Goal: Task Accomplishment & Management: Complete application form

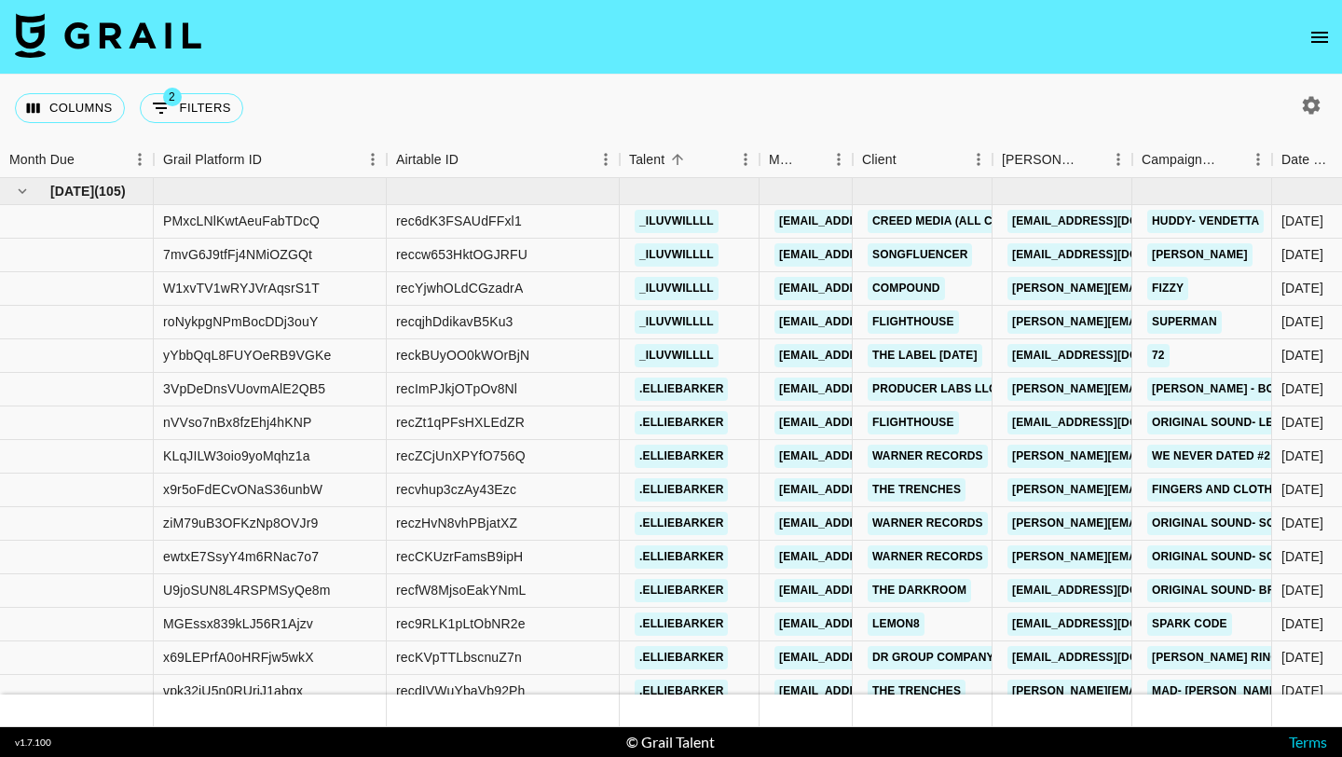
click at [1316, 40] on icon "open drawer" at bounding box center [1319, 37] width 22 height 22
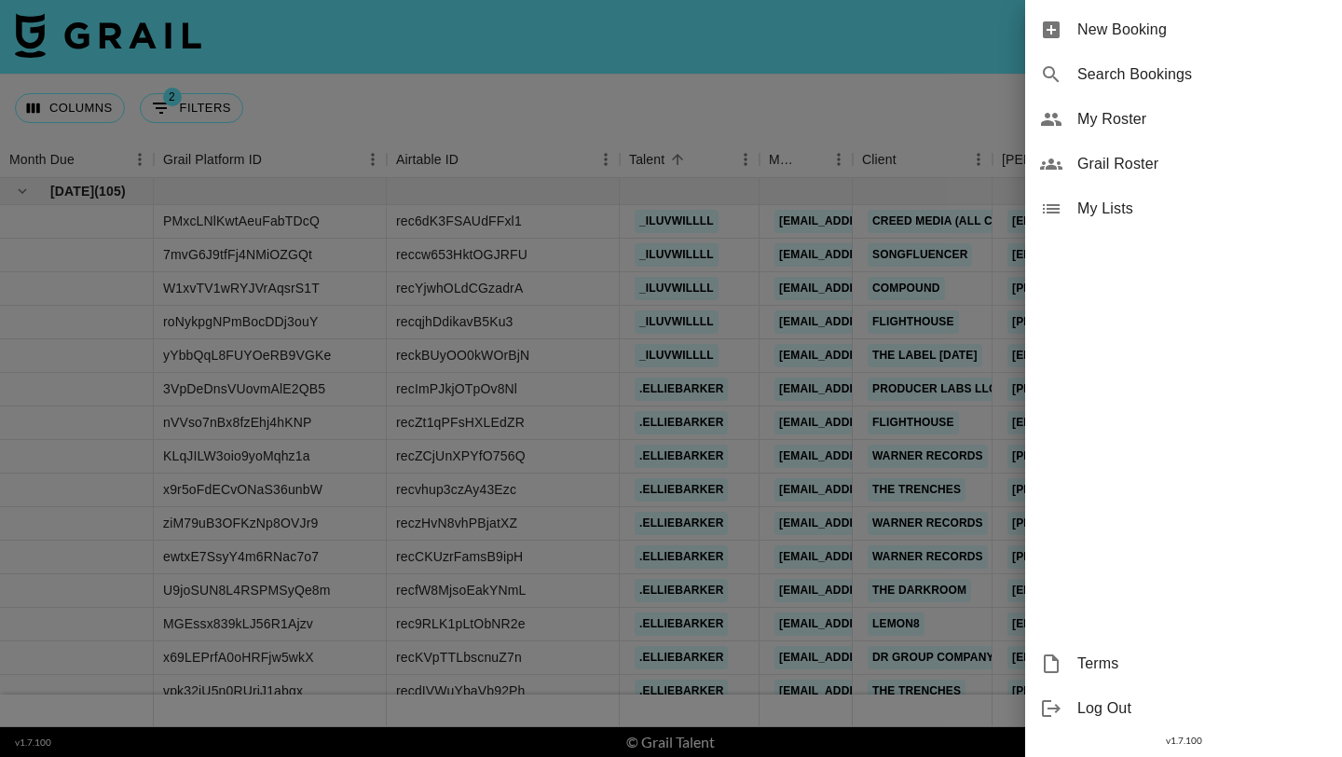
click at [1247, 43] on div "New Booking" at bounding box center [1183, 29] width 317 height 45
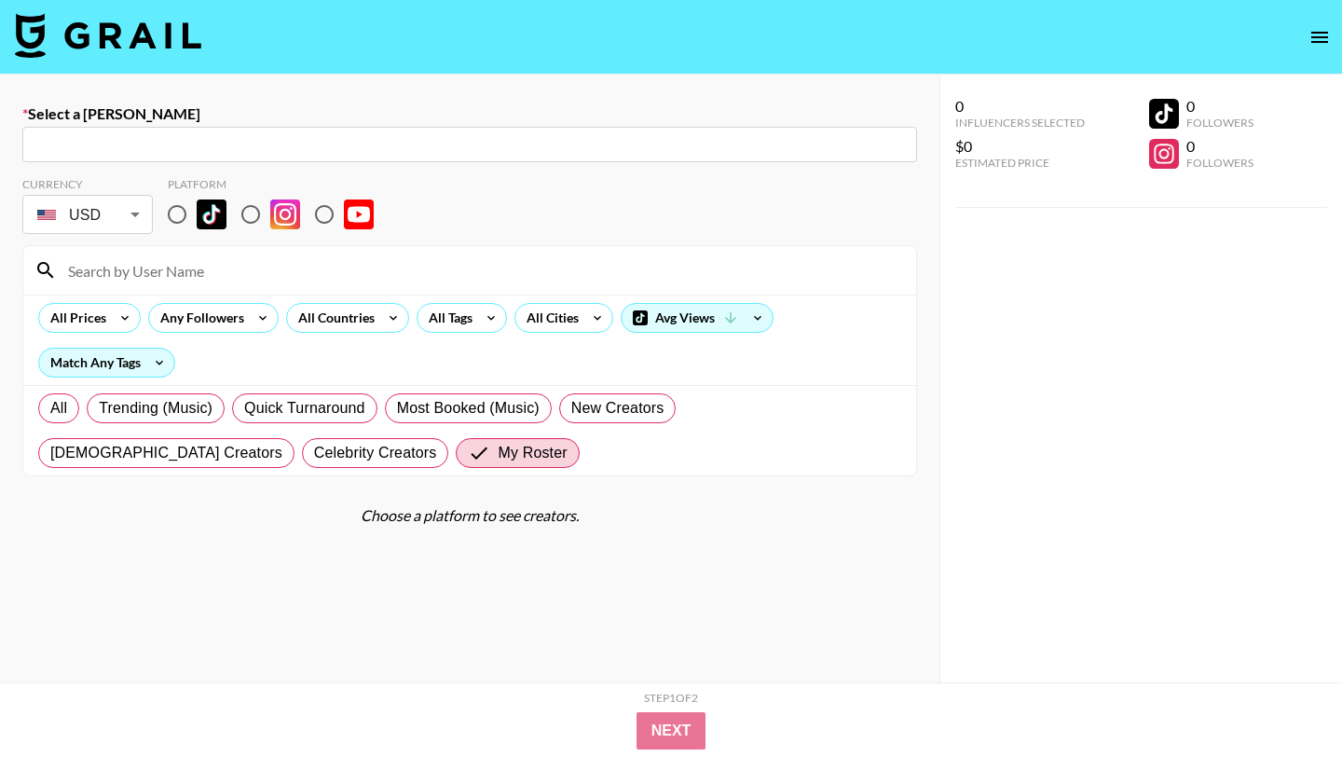
click at [389, 159] on div "​" at bounding box center [469, 144] width 894 height 35
type input "coral"
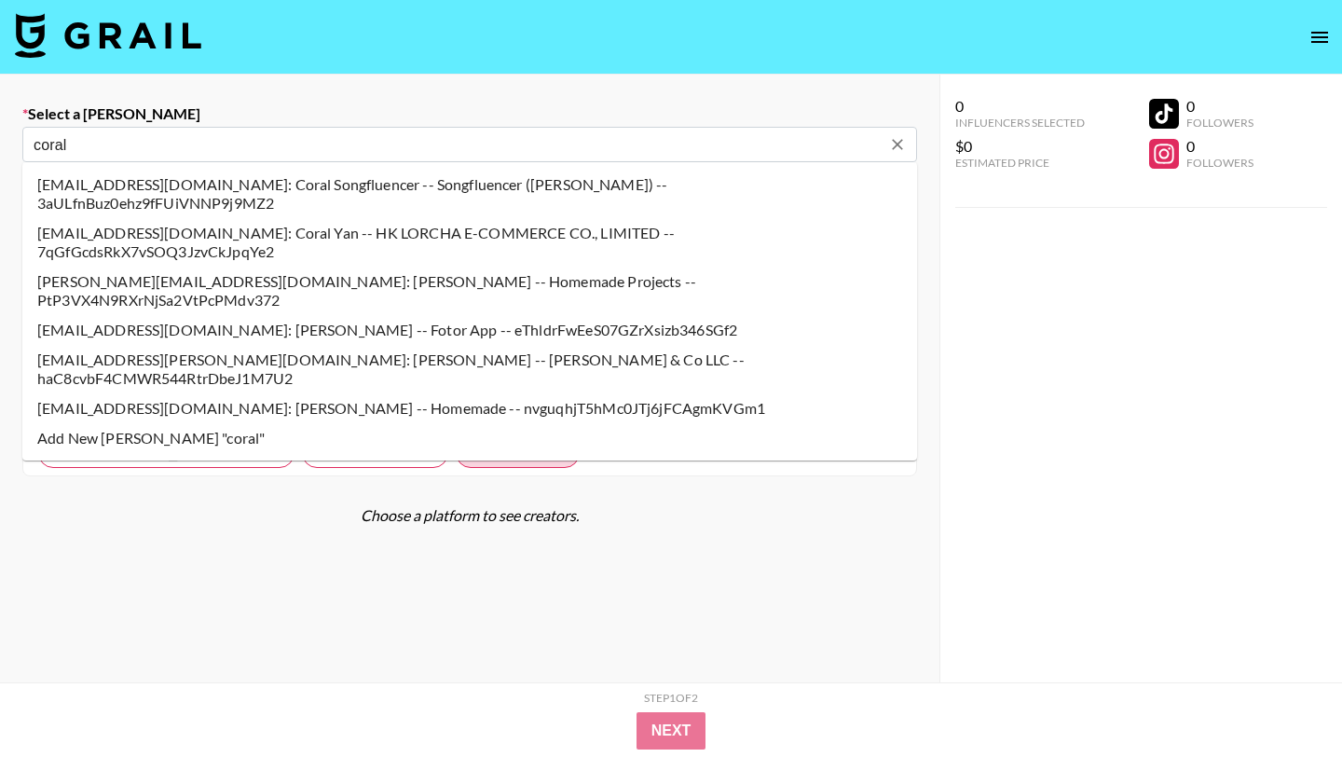
click at [145, 153] on input "coral" at bounding box center [457, 144] width 847 height 21
type input "coral@songfluencer.com: Coral Songfluencer -- Songfluencer (Genni) -- 3aULfnBuz…"
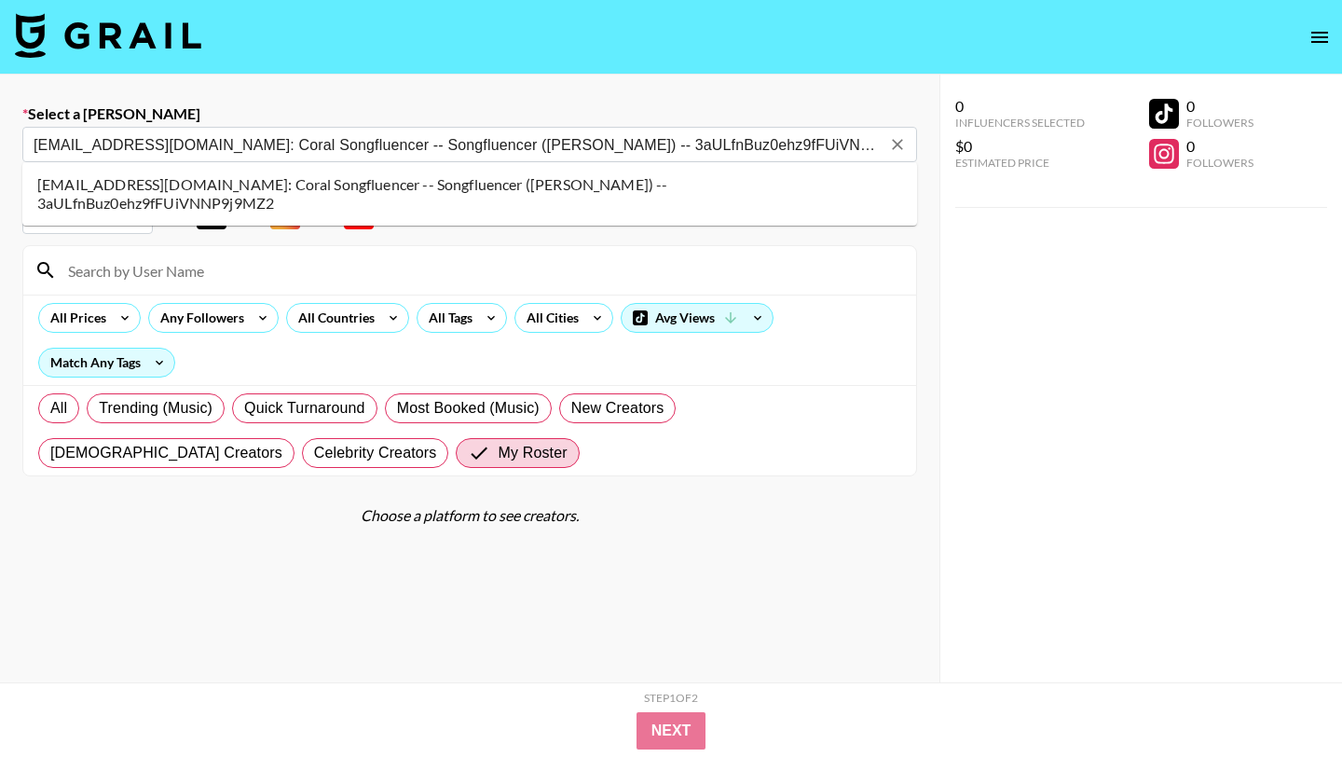
click at [180, 179] on li "coral@songfluencer.com: Coral Songfluencer -- Songfluencer (Genni) -- 3aULfnBuz…" at bounding box center [469, 194] width 894 height 48
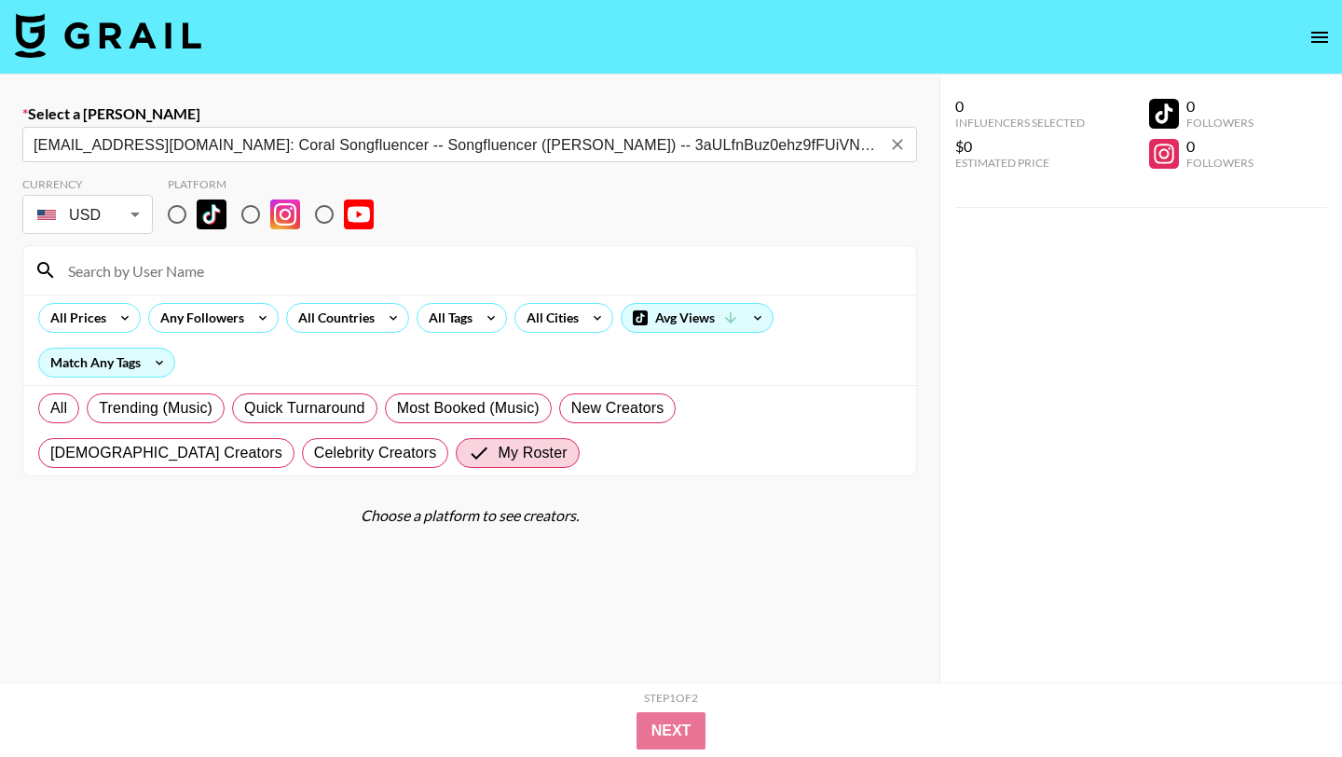
drag, startPoint x: 176, startPoint y: 213, endPoint x: 176, endPoint y: 282, distance: 68.9
click at [176, 213] on input "radio" at bounding box center [176, 214] width 39 height 39
radio input "true"
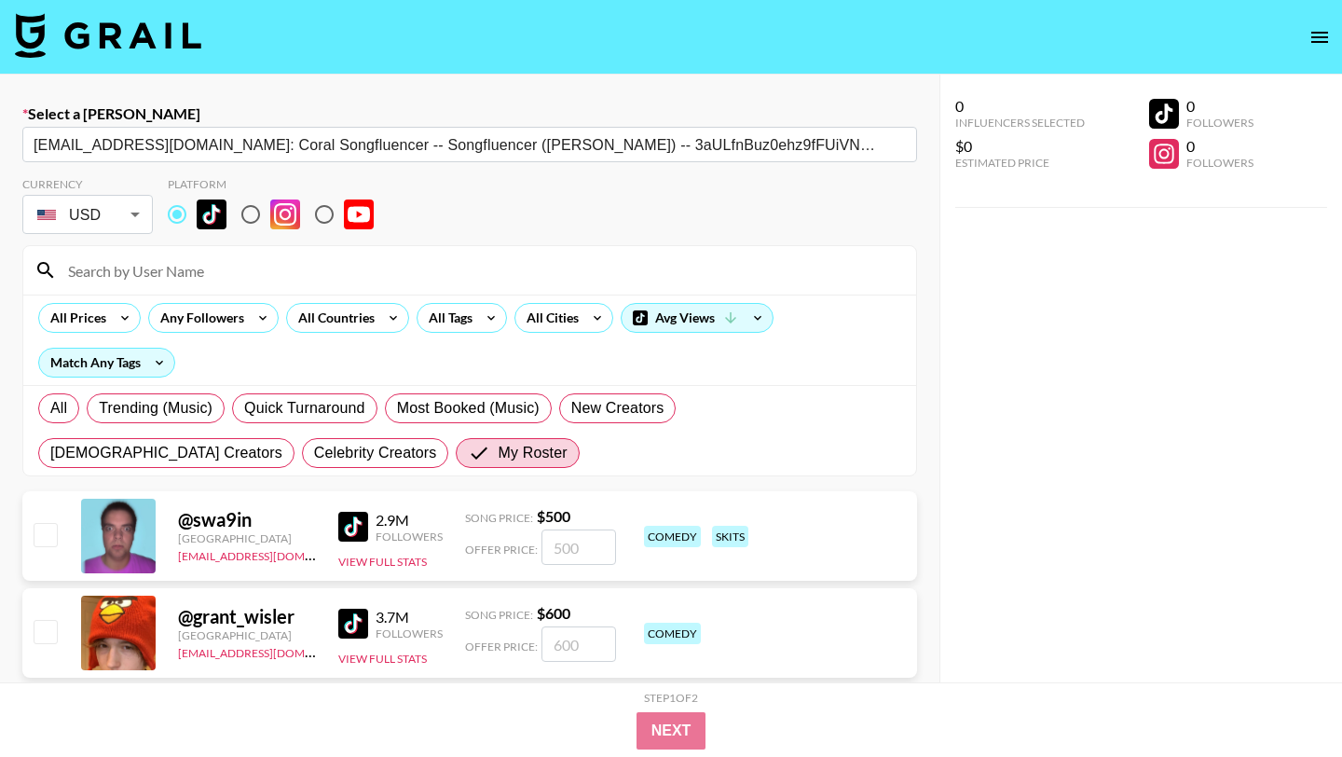
click at [176, 282] on input at bounding box center [481, 270] width 848 height 30
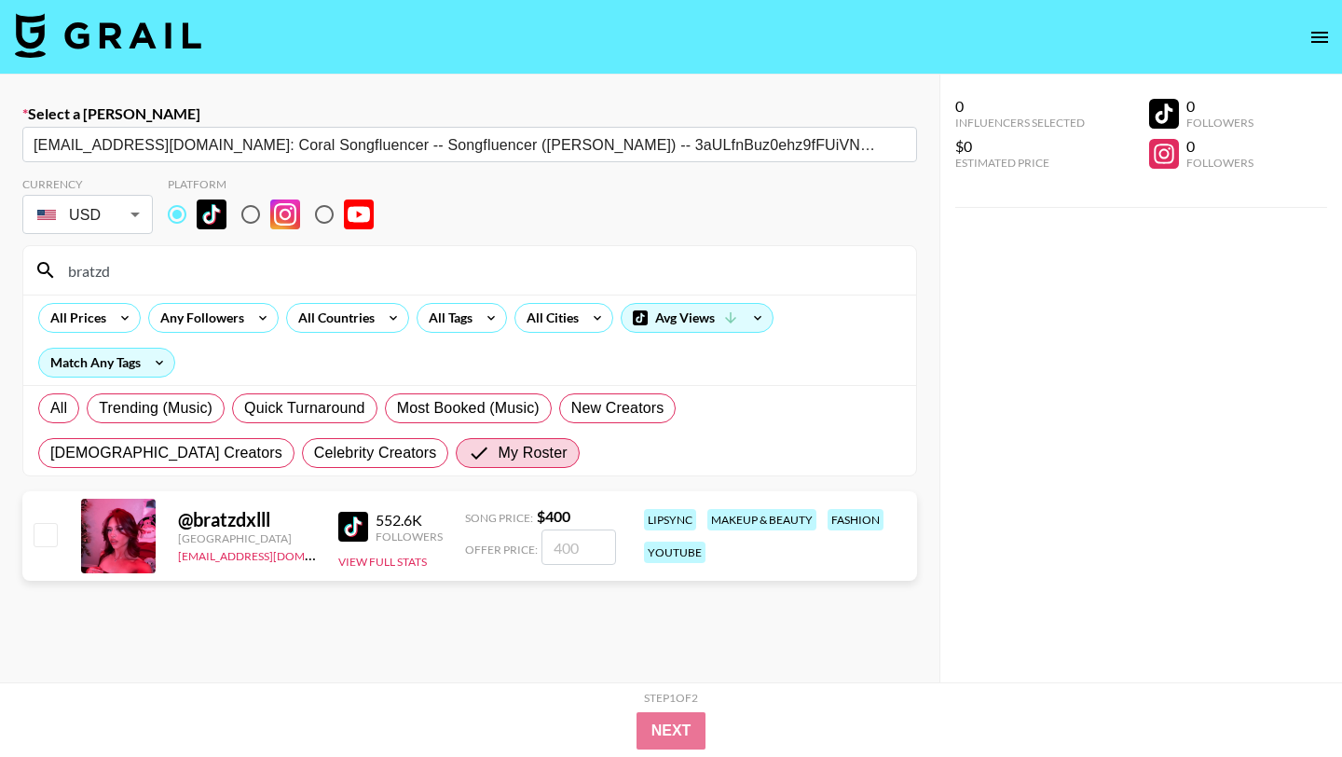
type input "bratzd"
click at [39, 531] on input "checkbox" at bounding box center [45, 534] width 22 height 22
checkbox input "true"
type input "400"
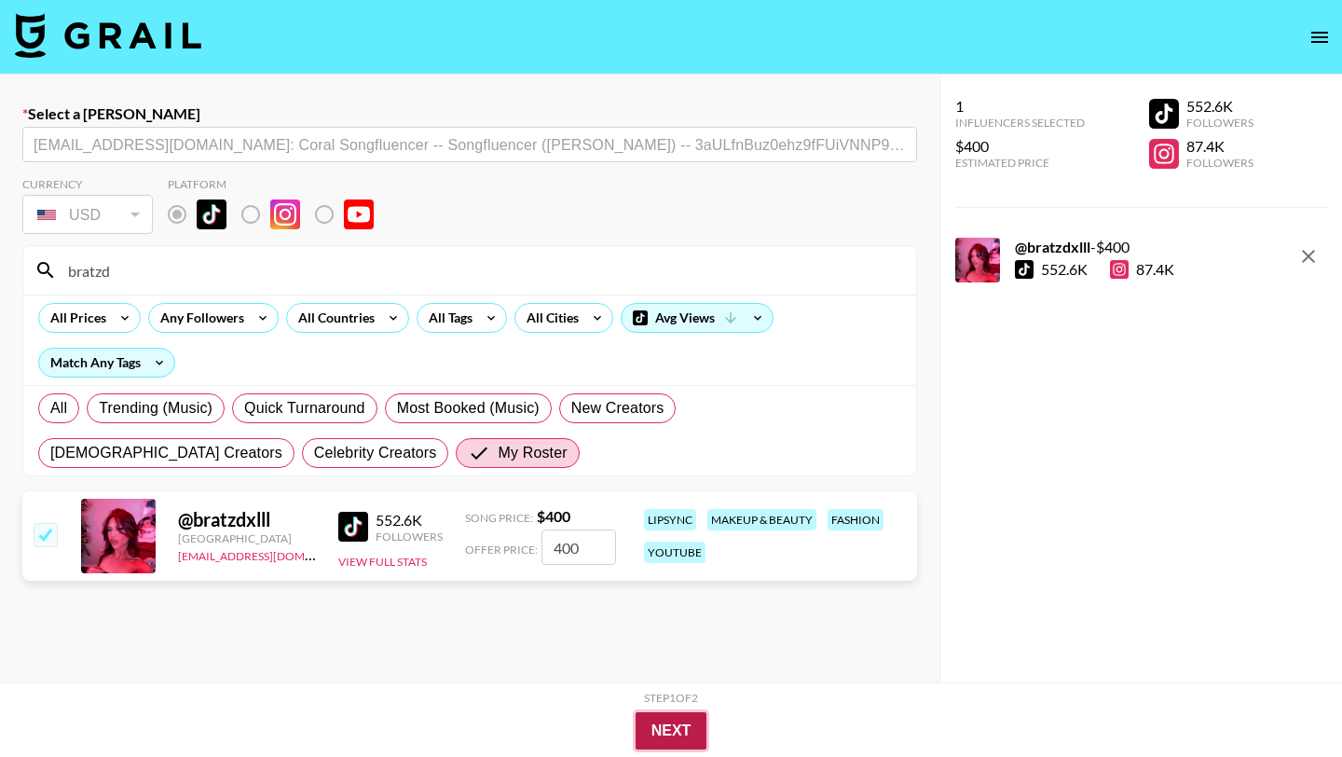
click at [668, 726] on button "Next" at bounding box center [671, 730] width 72 height 37
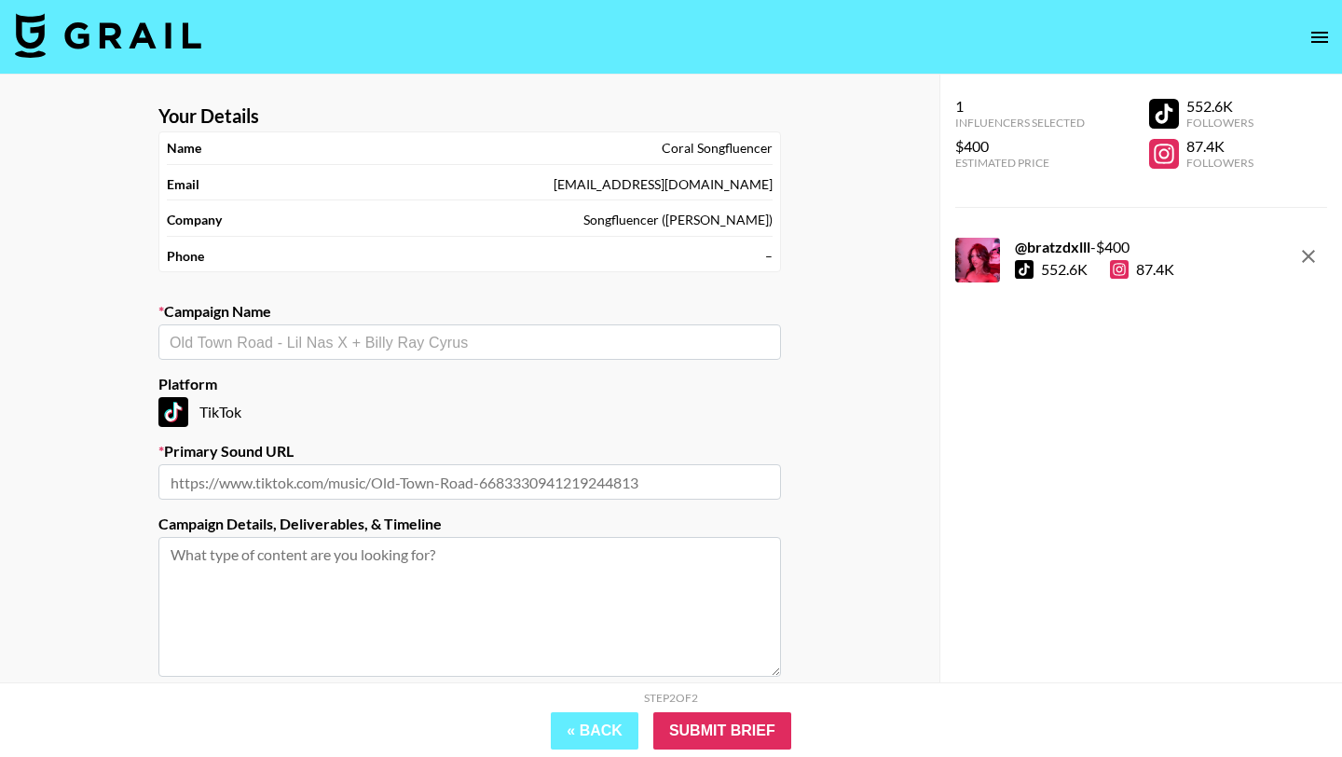
click at [489, 352] on input "text" at bounding box center [470, 342] width 600 height 21
click at [438, 378] on li "I got a feeling" at bounding box center [469, 382] width 622 height 30
type input "I got a feeling"
type input "https://www.tiktok.com/music/i-got-a-feeling-benny-g-7541546242006862623"
type textarea "TikTok --"
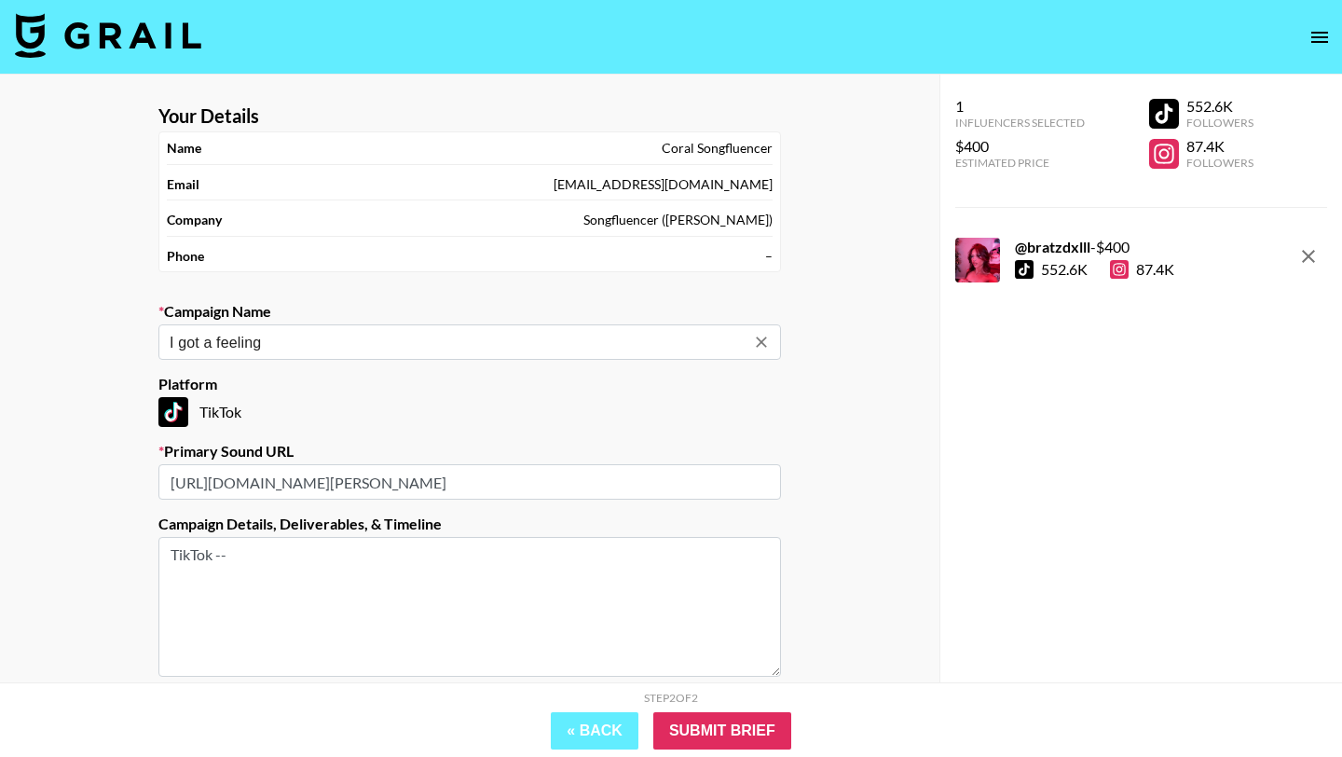
type input "I got a feeling"
click at [712, 742] on input "Submit Brief" at bounding box center [722, 730] width 138 height 37
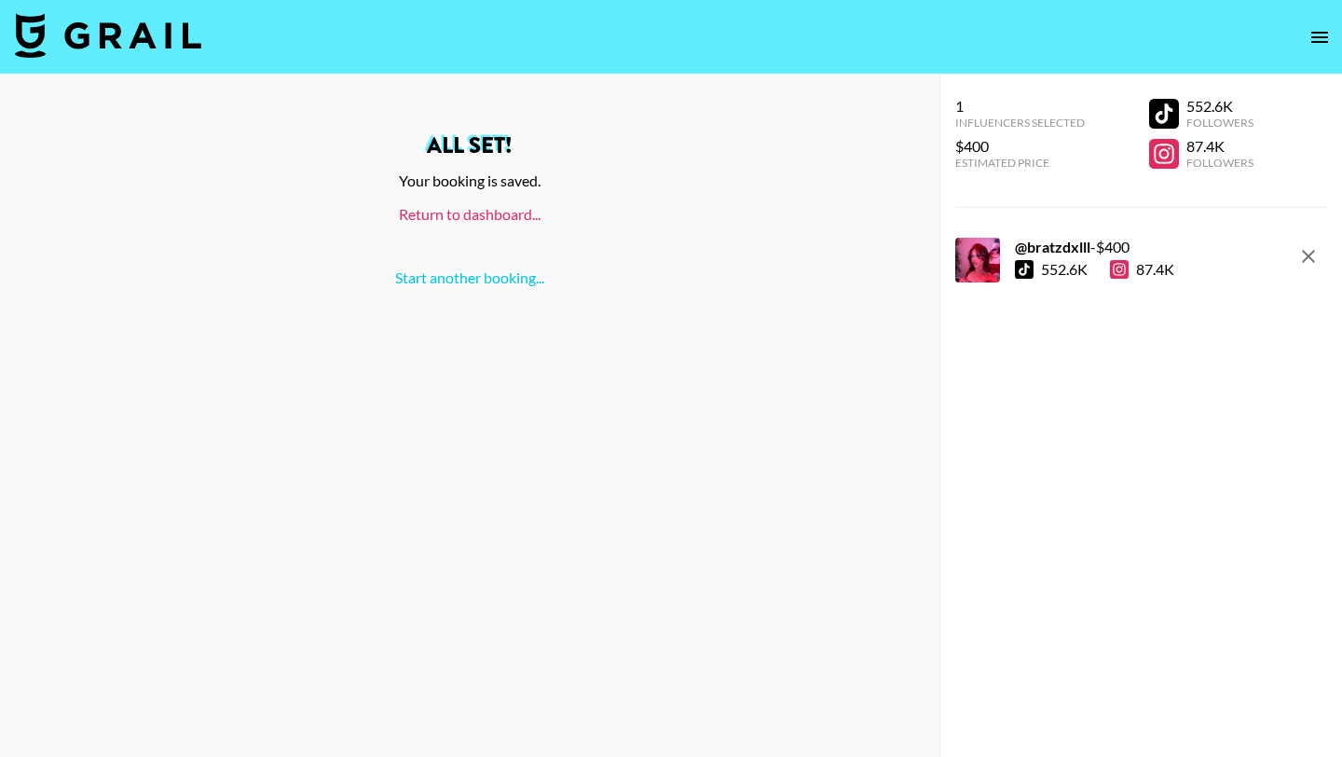
click at [492, 210] on link "Return to dashboard..." at bounding box center [470, 214] width 142 height 18
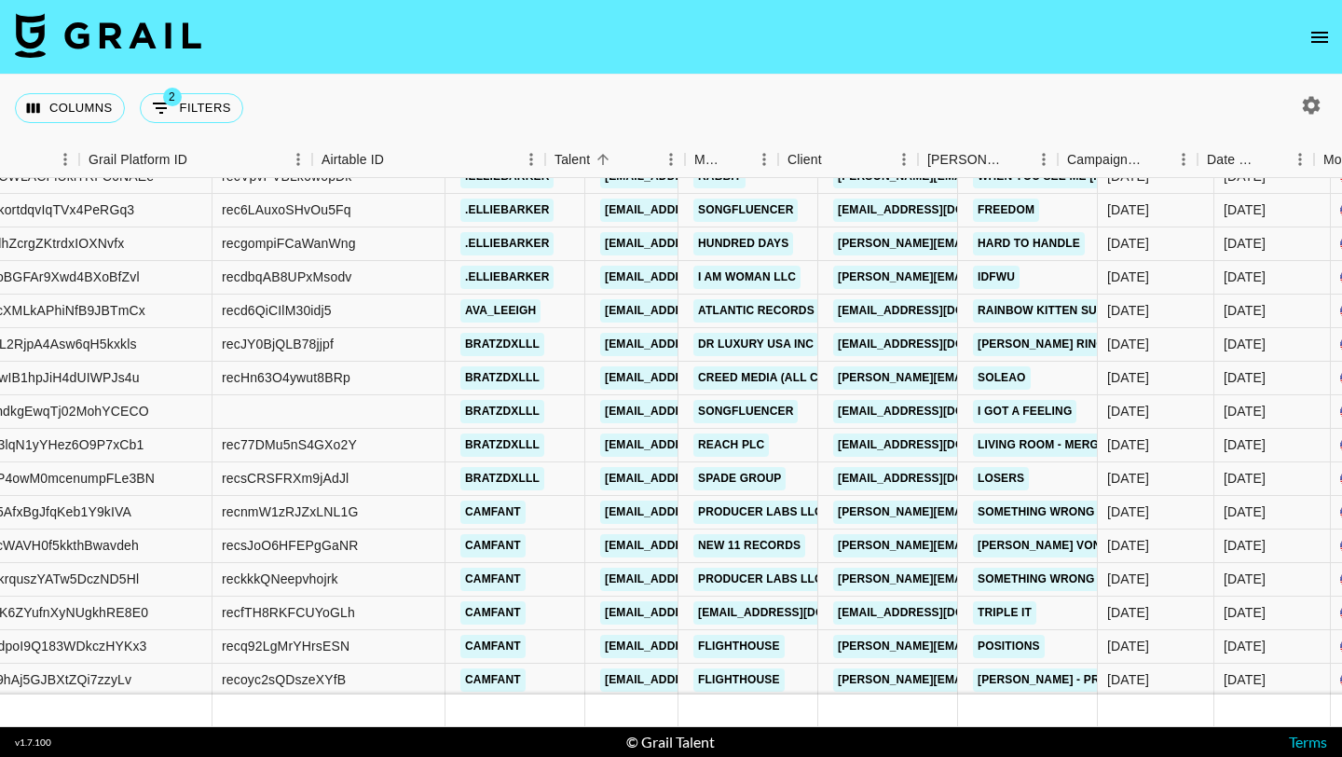
scroll to position [11040, 202]
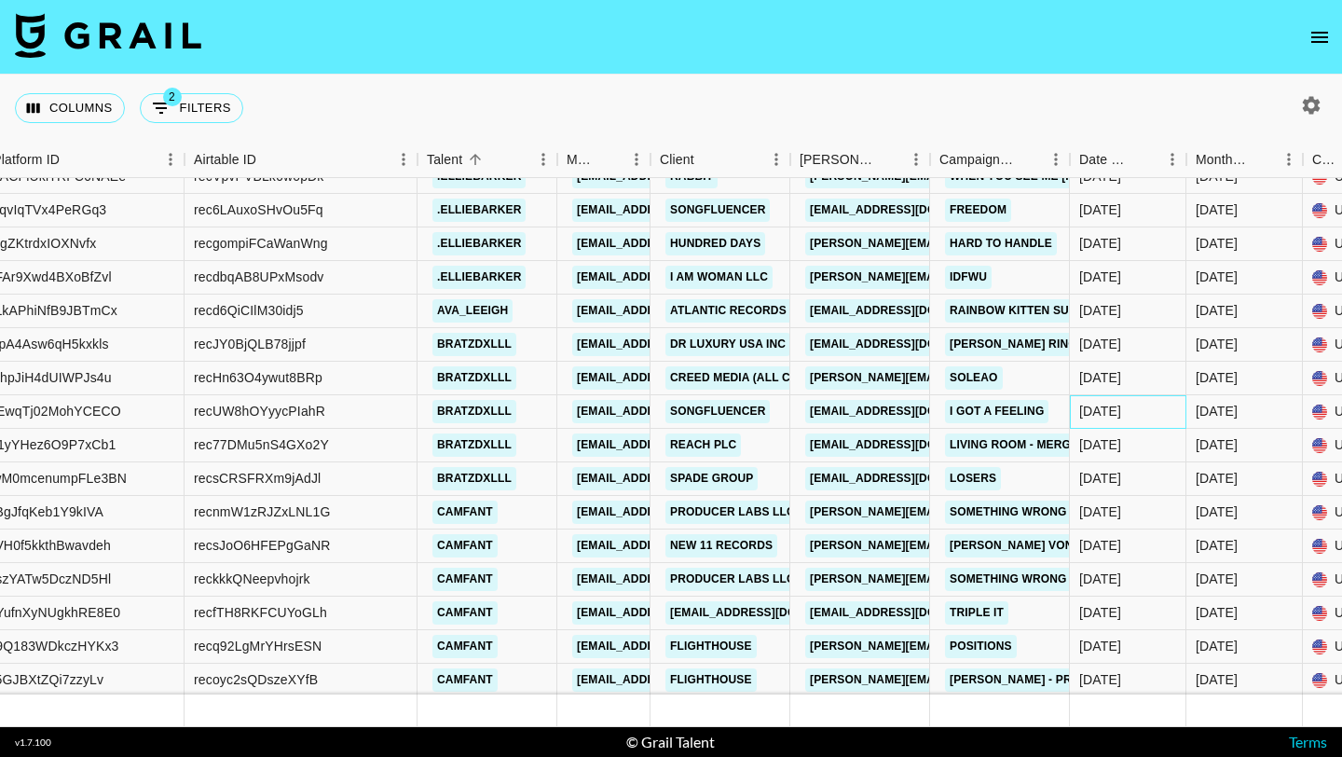
click at [1115, 417] on div "[DATE]" at bounding box center [1100, 411] width 42 height 19
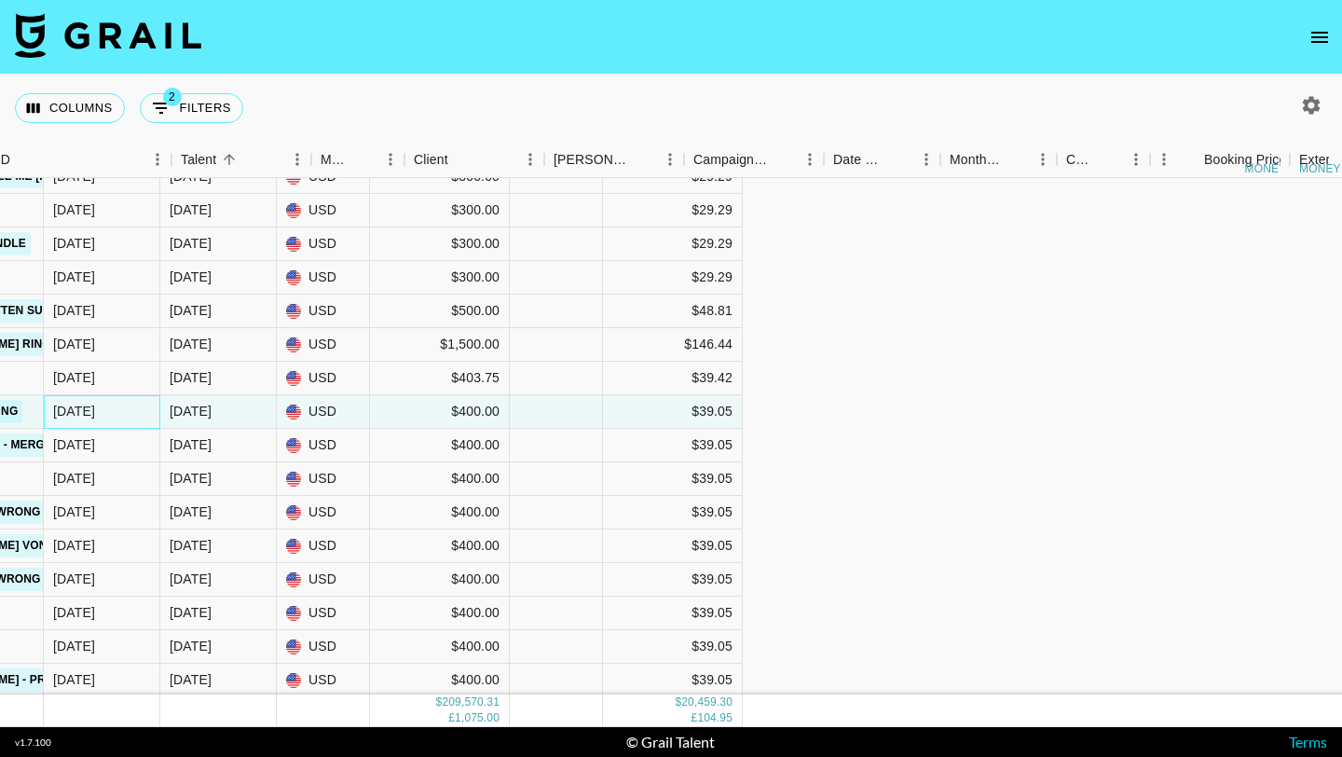
scroll to position [11040, 1425]
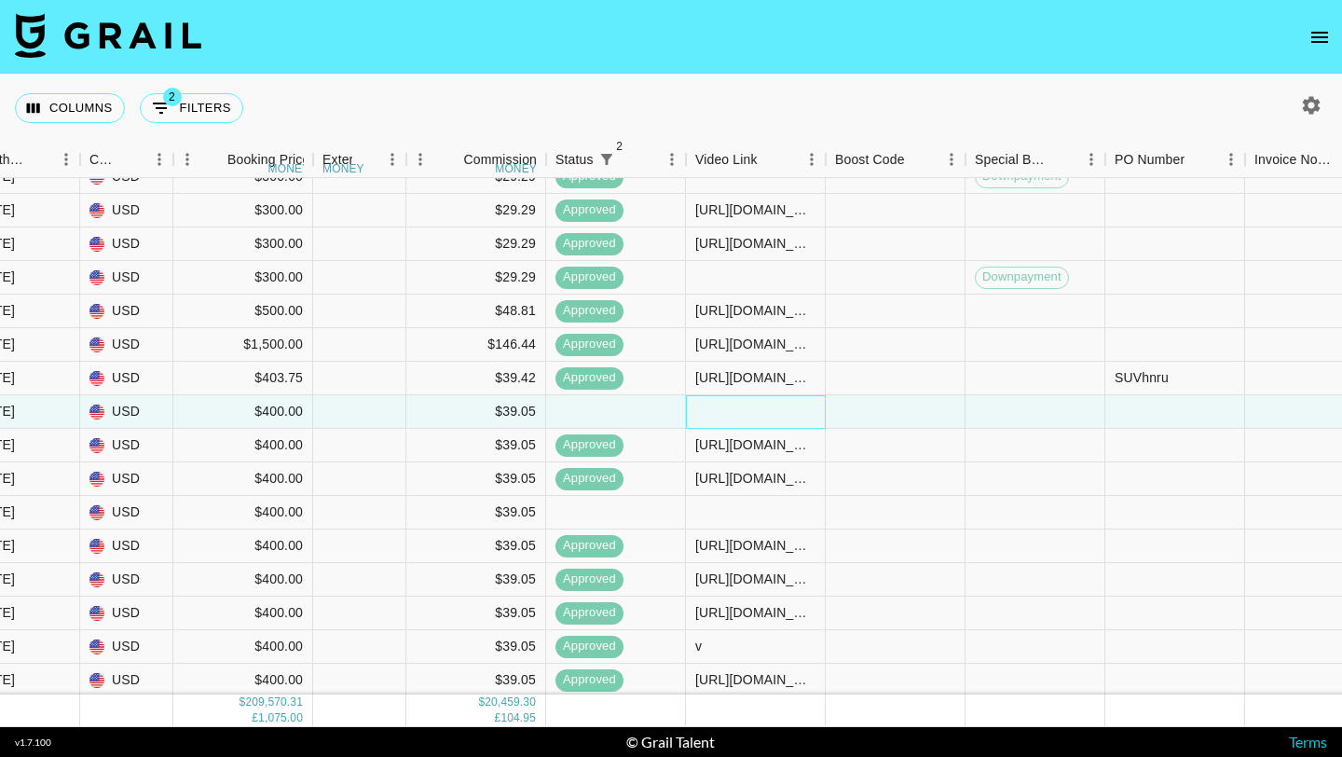
click at [717, 412] on div at bounding box center [756, 412] width 140 height 34
type input "[URL][DOMAIN_NAME]"
click at [897, 403] on div at bounding box center [896, 412] width 140 height 34
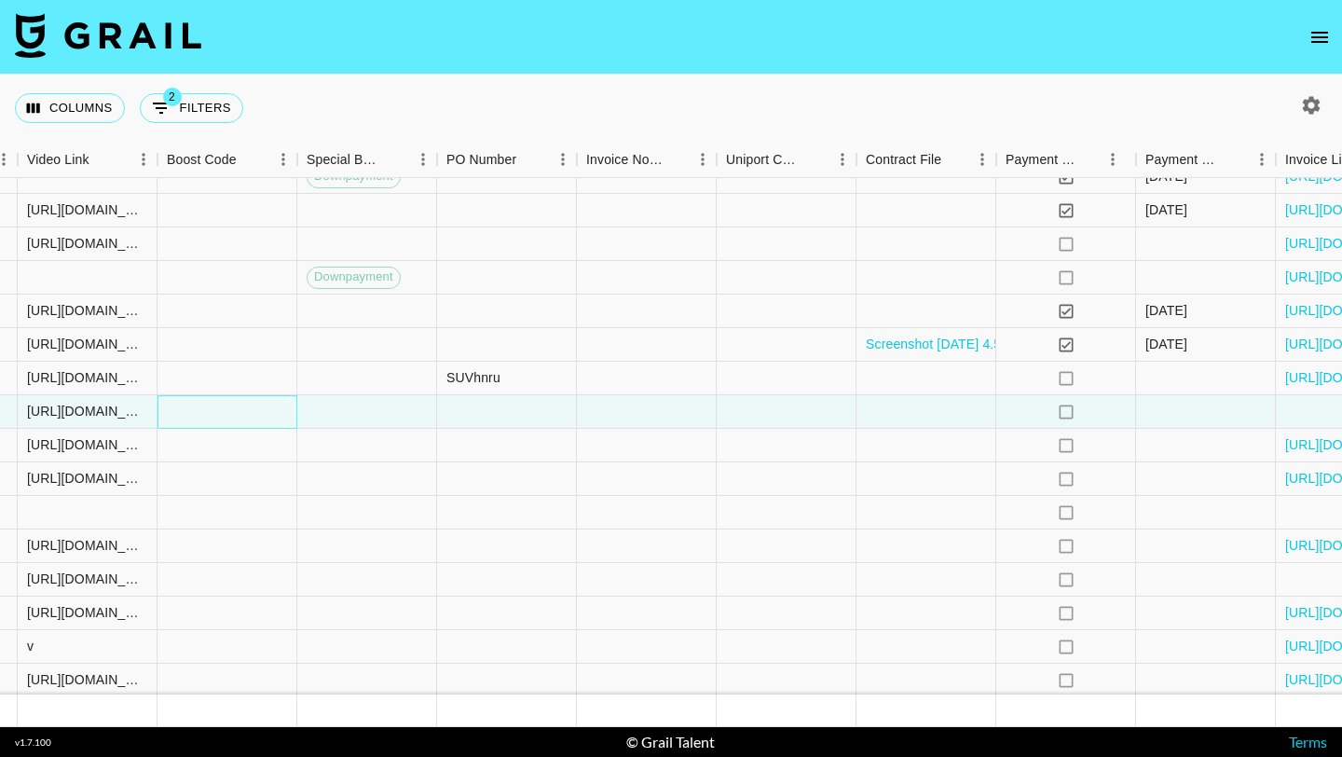
scroll to position [11040, 2241]
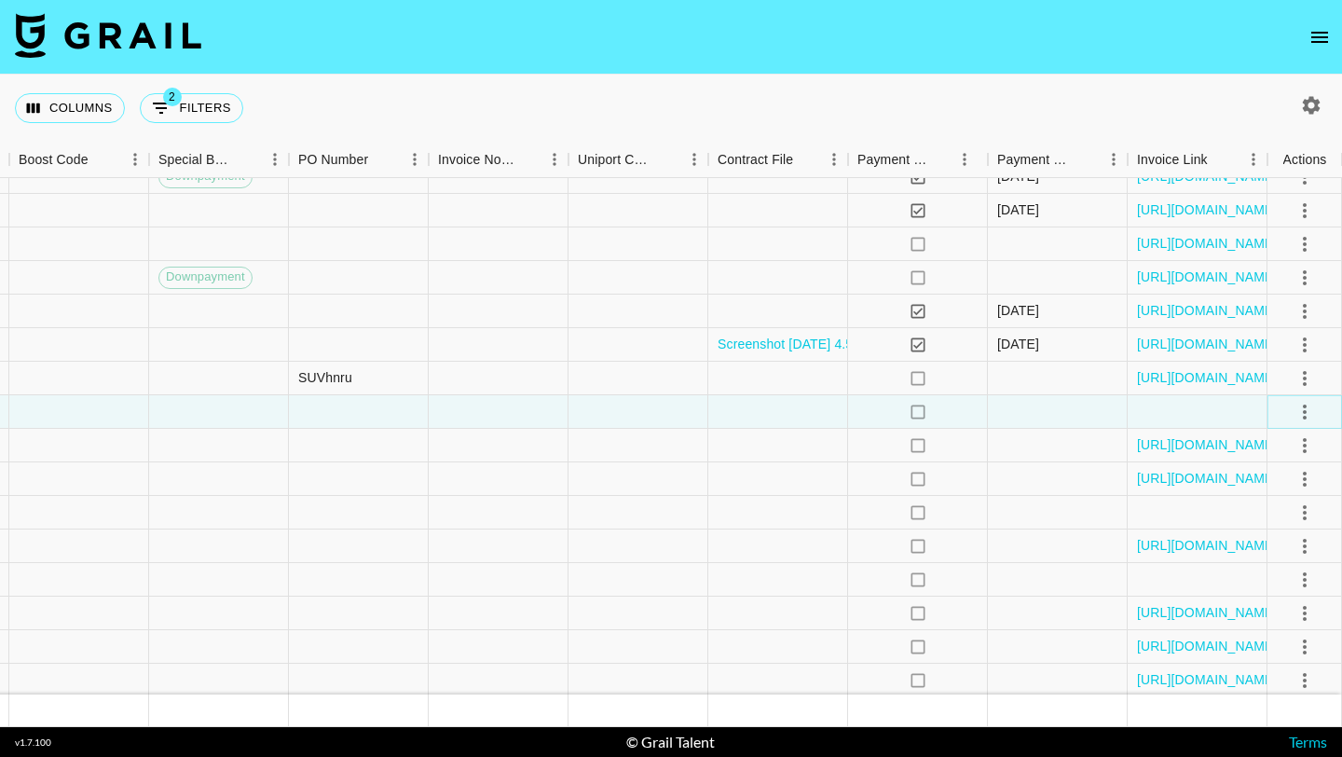
click at [1307, 407] on icon "select merge strategy" at bounding box center [1304, 412] width 22 height 22
click at [1279, 586] on div "Approve" at bounding box center [1264, 585] width 57 height 22
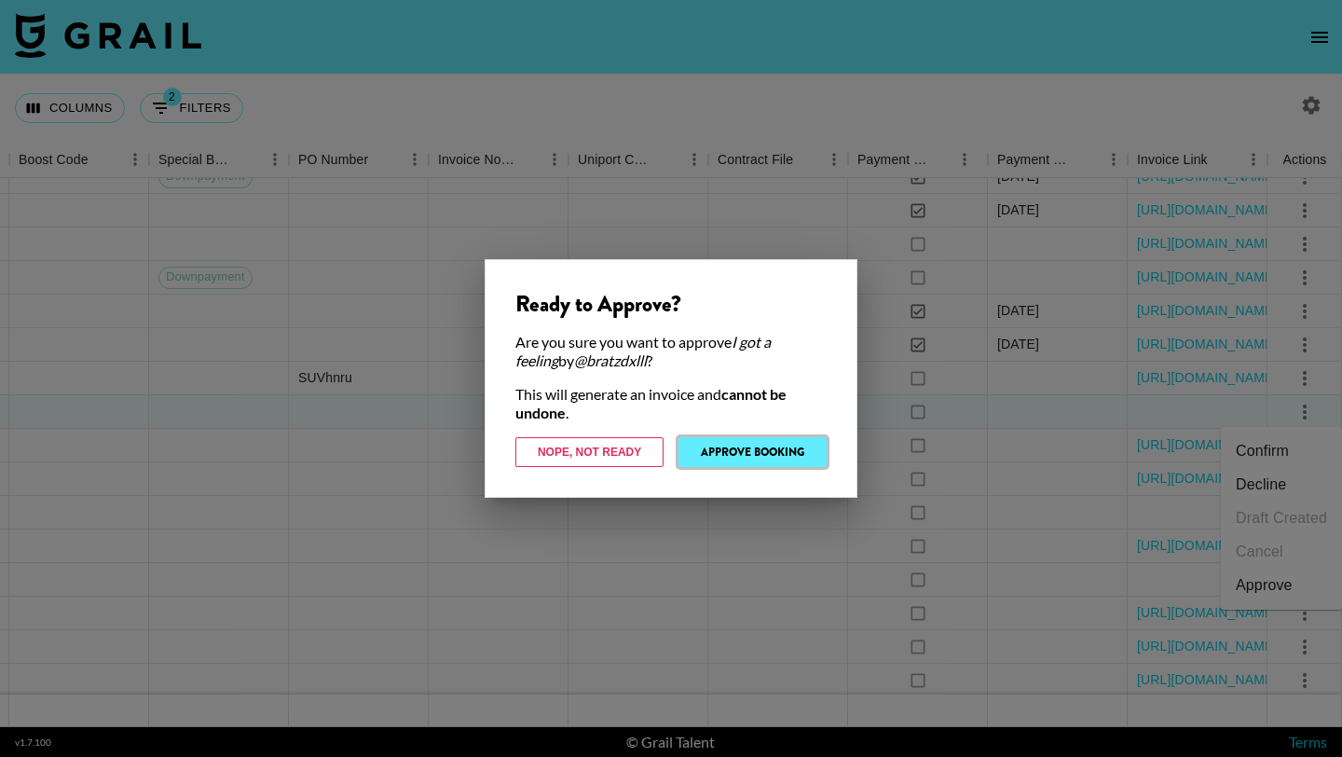
click at [731, 454] on button "Approve Booking" at bounding box center [752, 452] width 148 height 30
